Goal: Check status: Check status

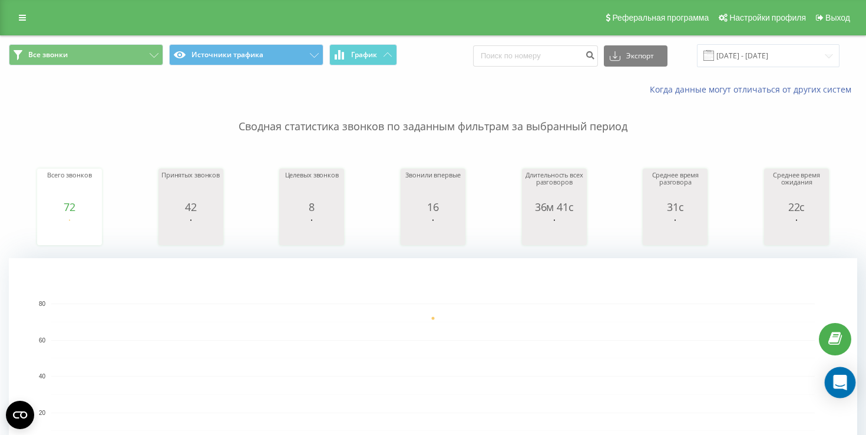
click at [842, 384] on icon "Open Intercom Messenger" at bounding box center [840, 382] width 14 height 15
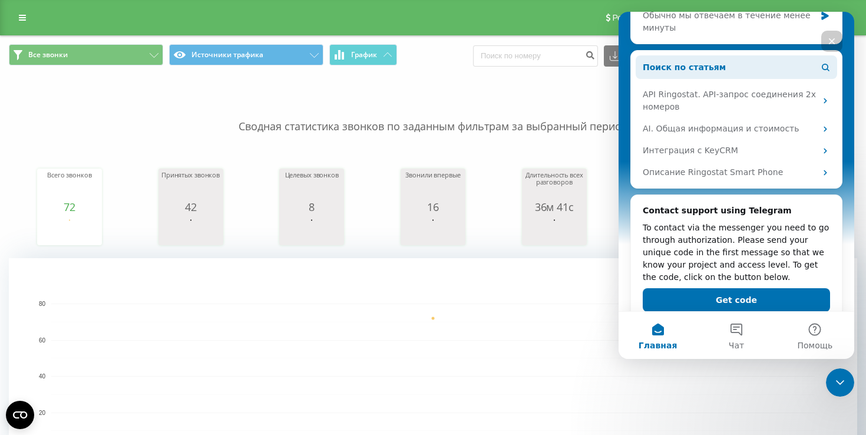
scroll to position [208, 0]
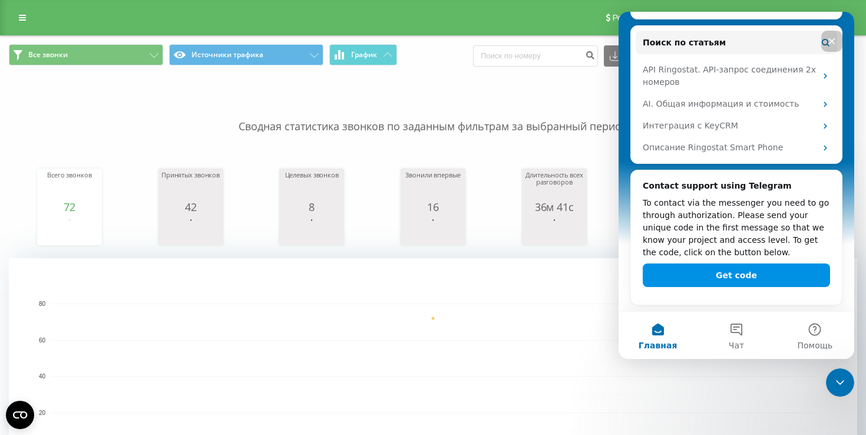
click at [742, 275] on button "Get code" at bounding box center [736, 275] width 187 height 24
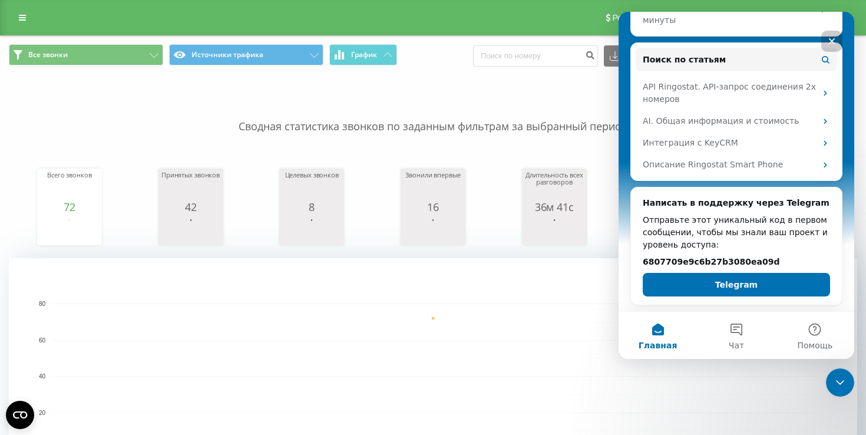
scroll to position [191, 0]
drag, startPoint x: 643, startPoint y: 259, endPoint x: 788, endPoint y: 264, distance: 145.0
click at [788, 264] on h2 "6807709e9c6b27b3080ea09d" at bounding box center [736, 262] width 187 height 12
copy h2 "6807709e9c6b27b3080ea09d"
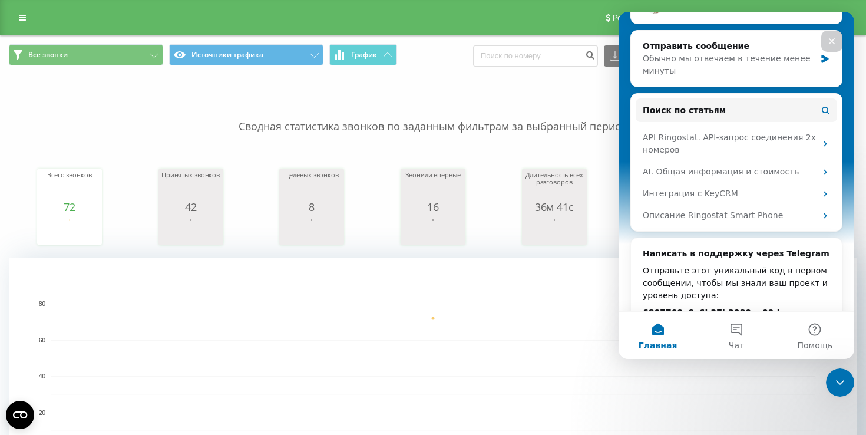
click at [832, 42] on icon "Закрыть" at bounding box center [832, 41] width 6 height 6
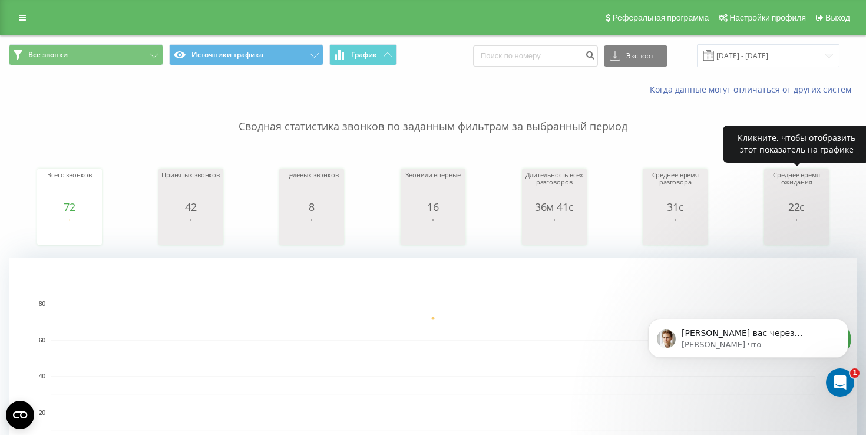
scroll to position [0, 0]
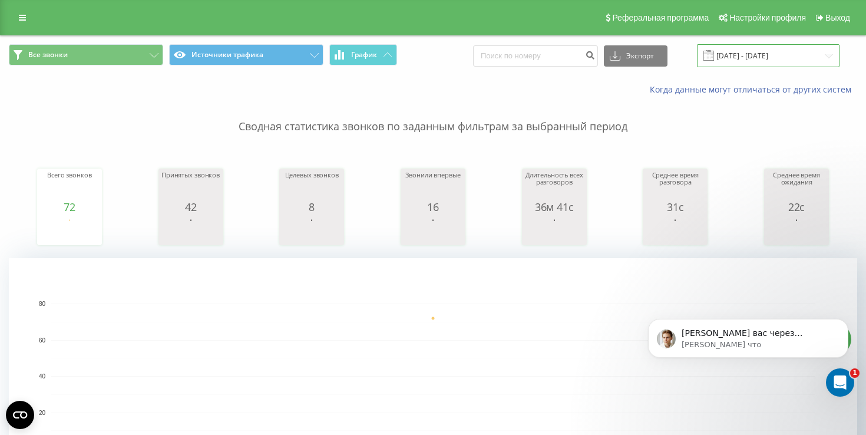
click at [766, 54] on input "02.08.2025 - 02.08.2025" at bounding box center [768, 55] width 143 height 23
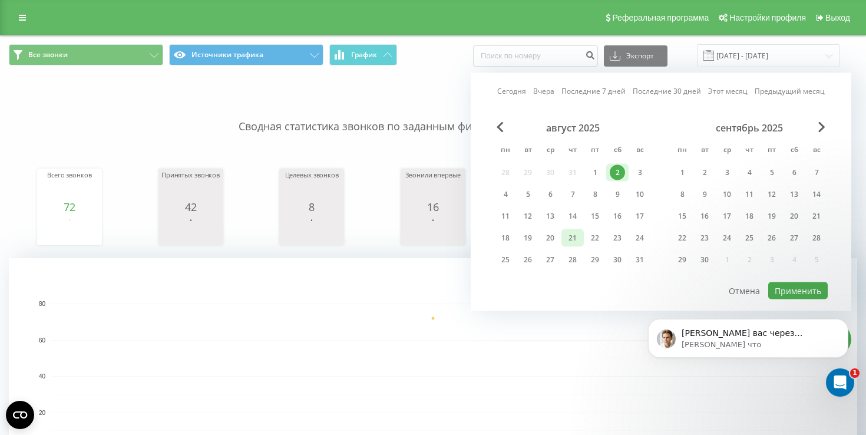
click at [573, 237] on div "21" at bounding box center [572, 237] width 15 height 15
click at [803, 293] on button "Применить" at bounding box center [798, 290] width 60 height 17
type input "21.08.2025 - 21.08.2025"
